Goal: Navigation & Orientation: Find specific page/section

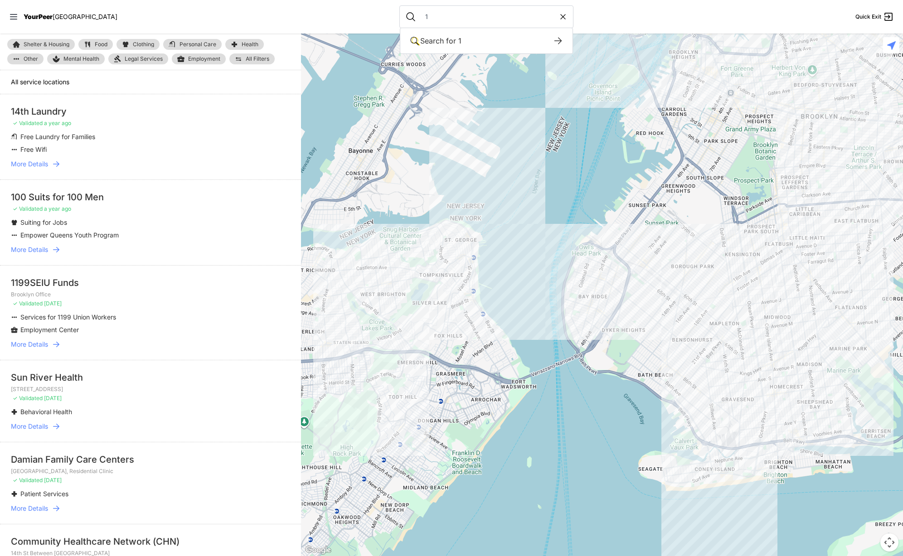
click at [558, 18] on icon at bounding box center [562, 16] width 9 height 9
select select "recentlyUpdated"
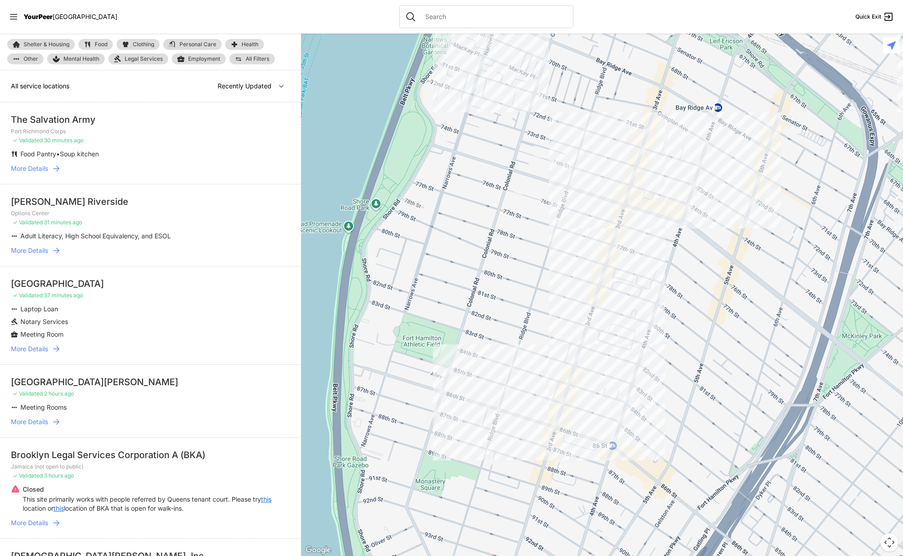
click at [40, 19] on span "YourPeer" at bounding box center [38, 17] width 29 height 8
